Goal: Task Accomplishment & Management: Manage account settings

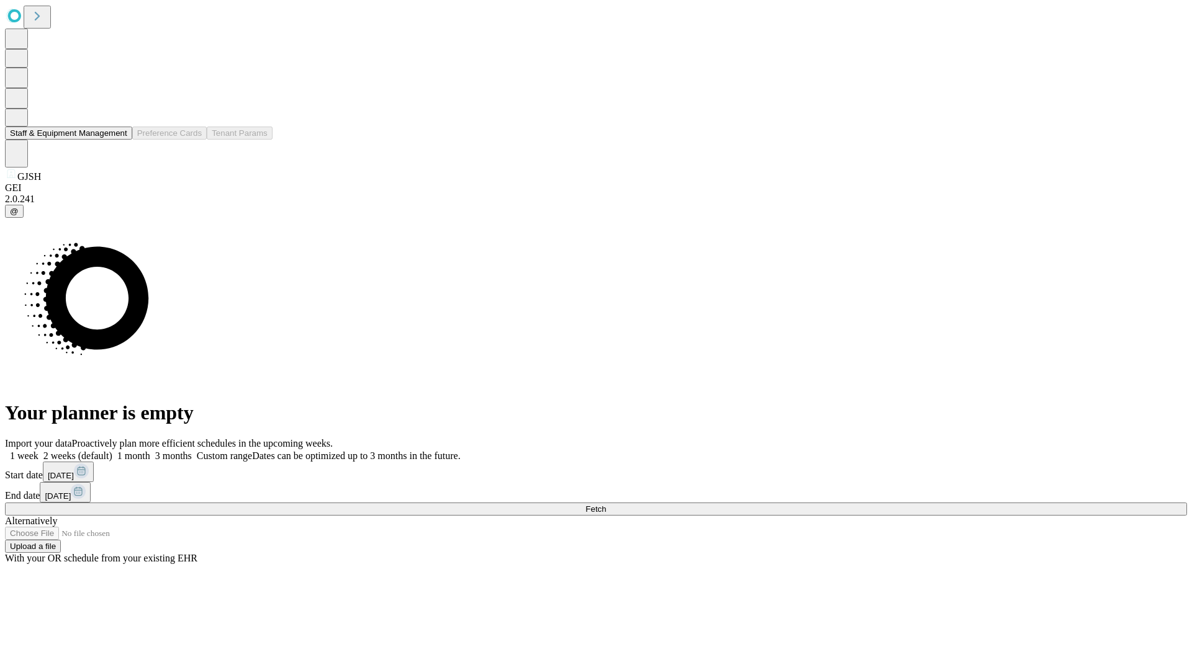
click at [119, 140] on button "Staff & Equipment Management" at bounding box center [68, 133] width 127 height 13
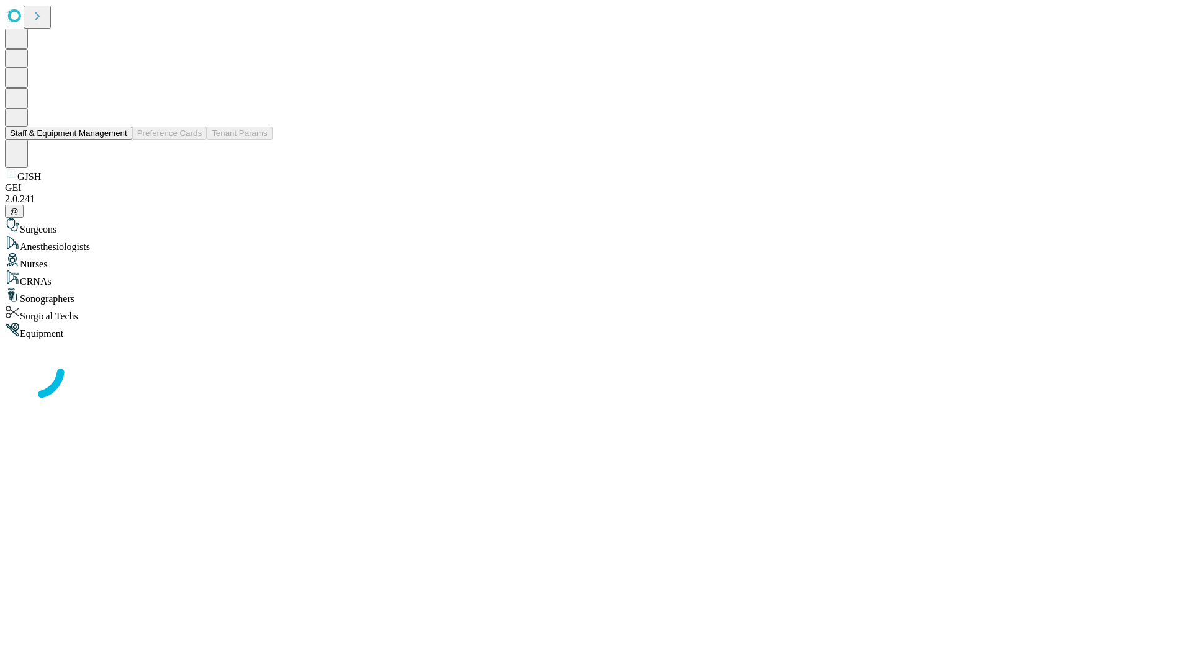
click at [119, 140] on button "Staff & Equipment Management" at bounding box center [68, 133] width 127 height 13
